Goal: Register for event/course

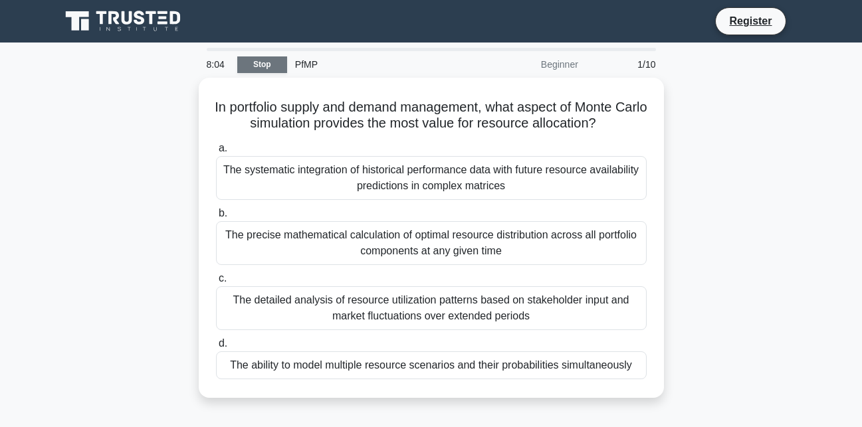
click at [252, 64] on link "Stop" at bounding box center [262, 64] width 50 height 17
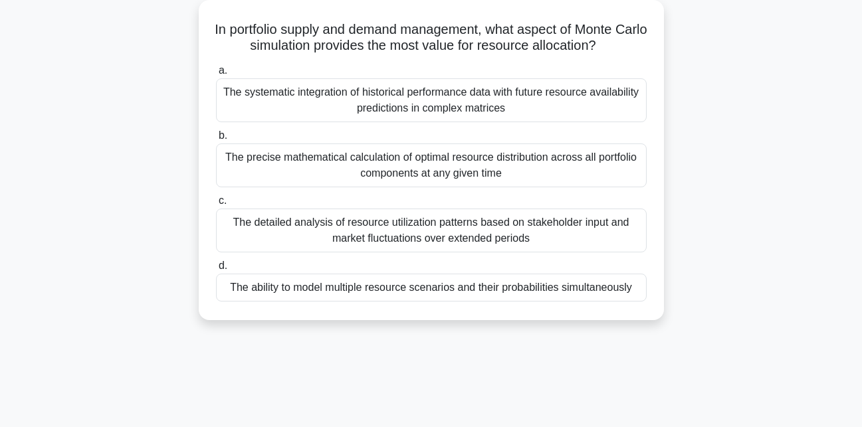
scroll to position [80, 0]
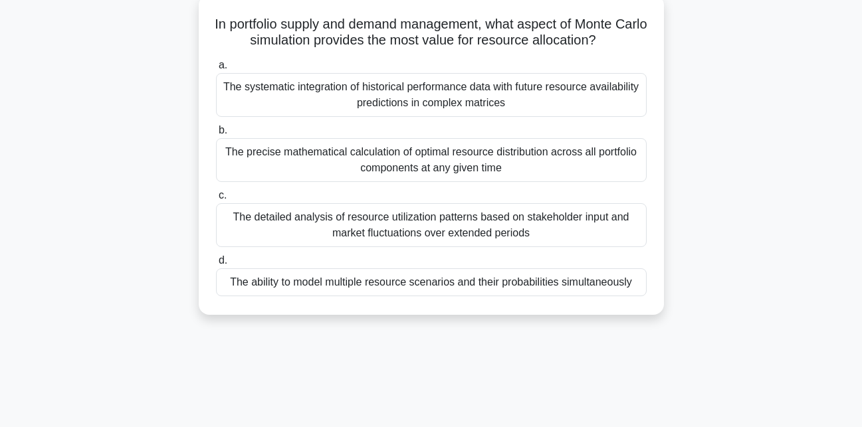
click at [282, 87] on div "The systematic integration of historical performance data with future resource …" at bounding box center [431, 95] width 430 height 44
click at [216, 70] on input "a. The systematic integration of historical performance data with future resour…" at bounding box center [216, 65] width 0 height 9
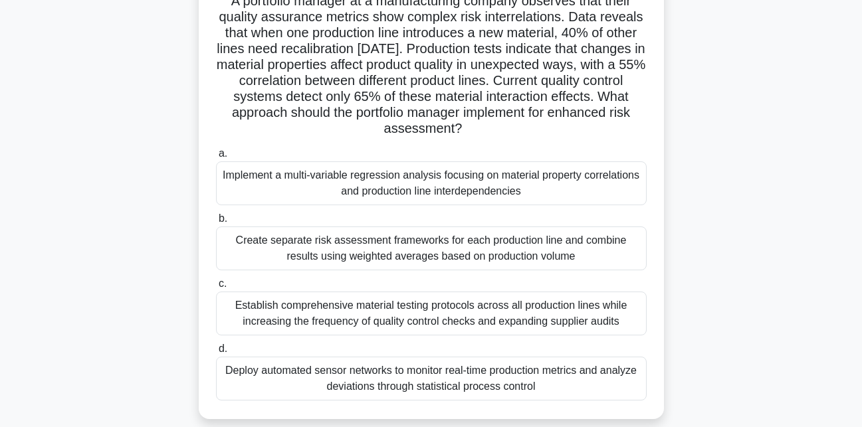
scroll to position [0, 0]
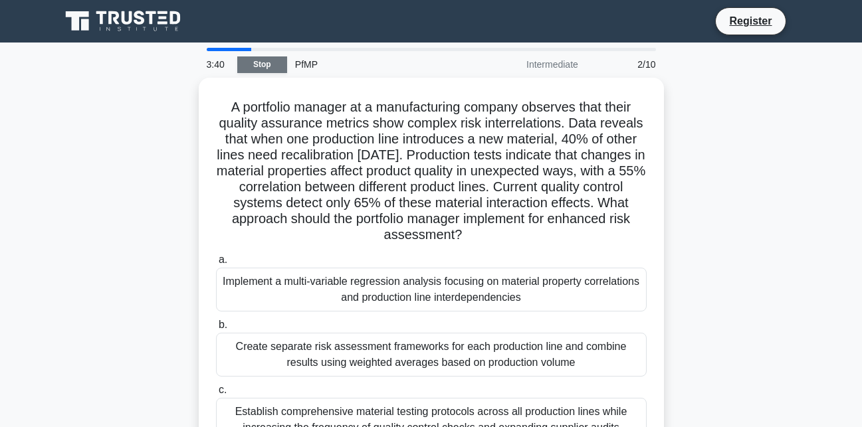
click at [264, 66] on link "Stop" at bounding box center [262, 64] width 50 height 17
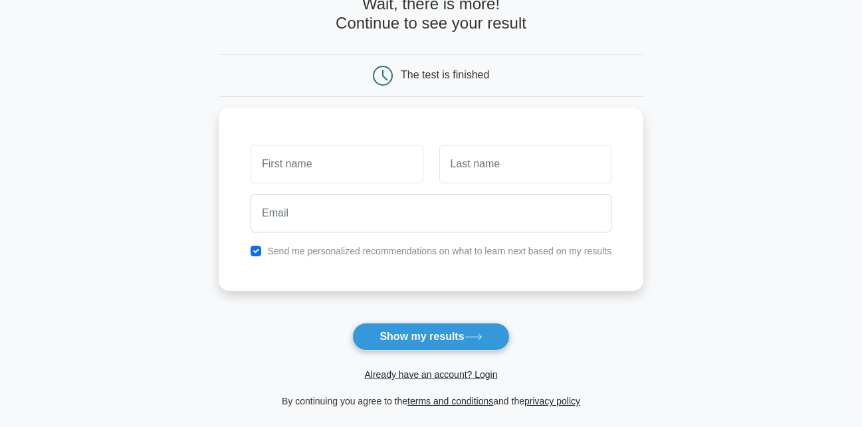
scroll to position [106, 0]
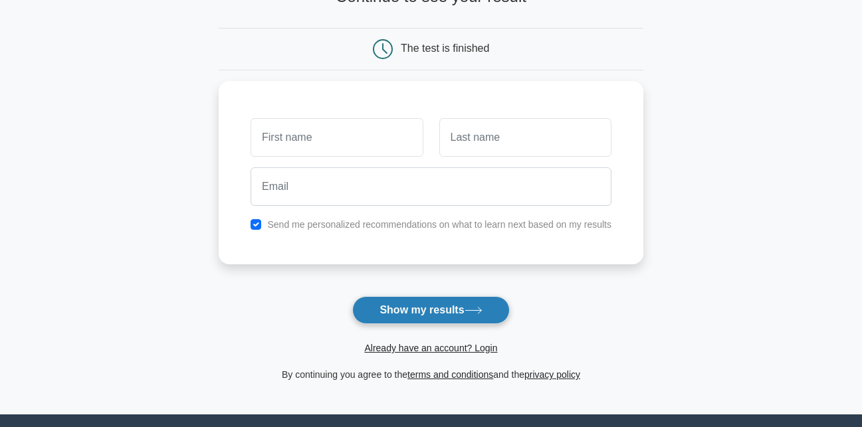
click at [455, 311] on button "Show my results" at bounding box center [430, 310] width 157 height 28
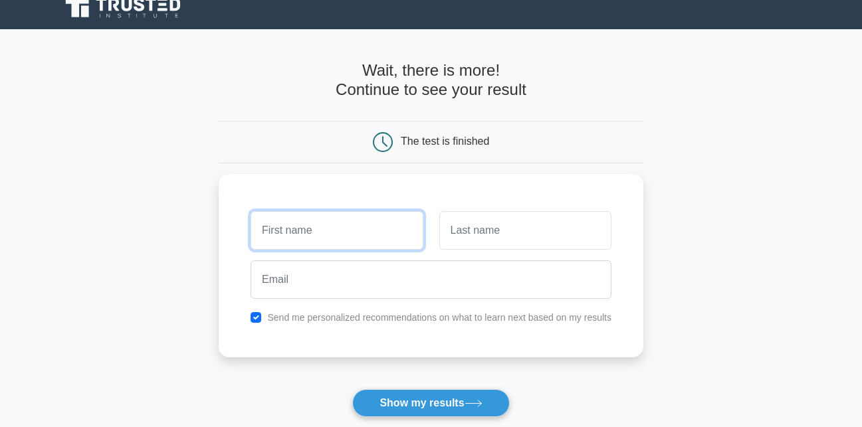
scroll to position [0, 0]
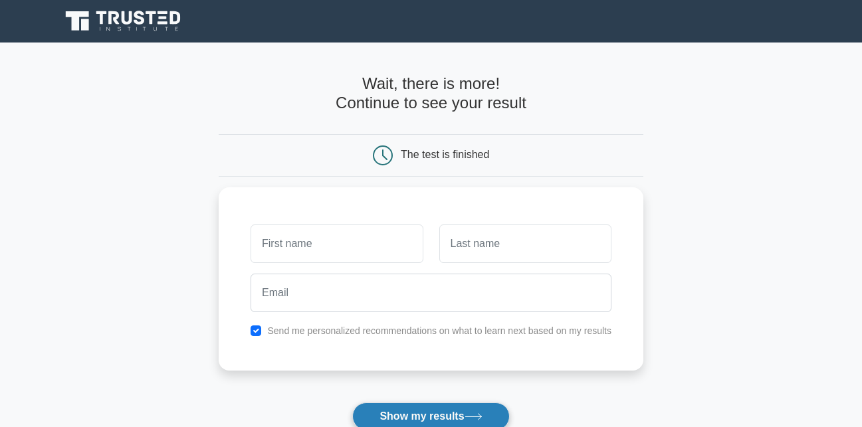
click at [394, 413] on button "Show my results" at bounding box center [430, 417] width 157 height 28
